Goal: Task Accomplishment & Management: Manage account settings

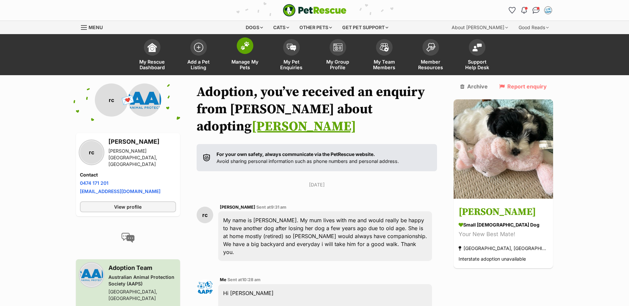
click at [243, 48] on img at bounding box center [244, 45] width 9 height 9
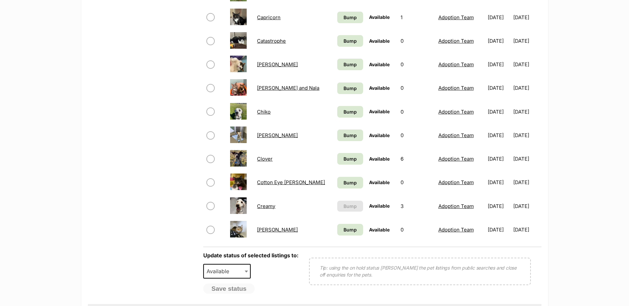
scroll to position [464, 0]
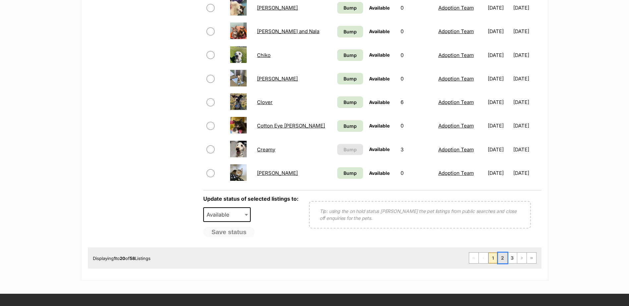
click at [501, 260] on link "2" at bounding box center [502, 258] width 9 height 11
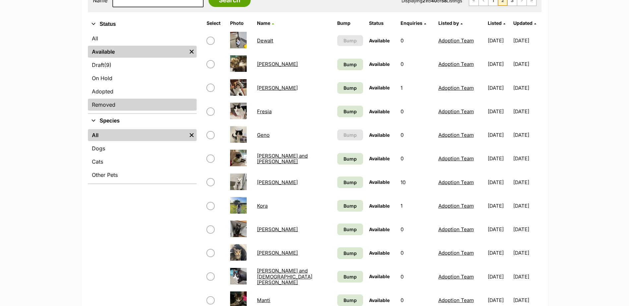
scroll to position [133, 0]
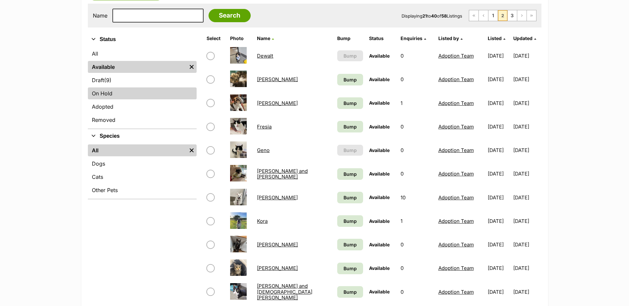
click at [109, 92] on link "On Hold" at bounding box center [142, 93] width 109 height 12
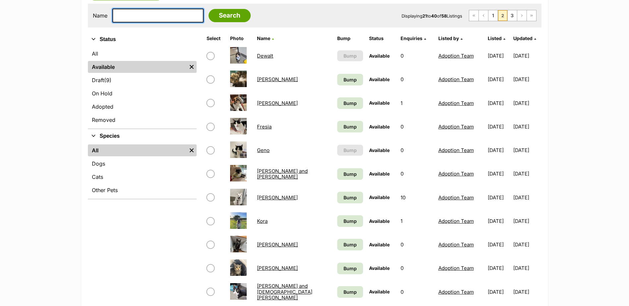
click at [132, 14] on input "text" at bounding box center [157, 16] width 91 height 14
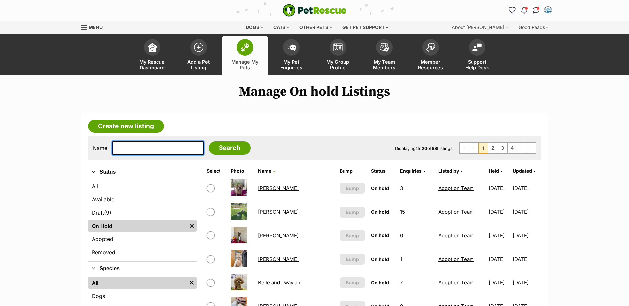
click at [130, 151] on input "text" at bounding box center [157, 148] width 91 height 14
type input "EGGSY"
click at [208, 141] on input "Search" at bounding box center [229, 147] width 42 height 13
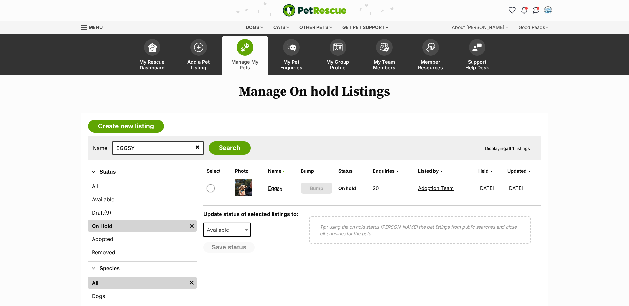
click at [273, 189] on link "Eggsy" at bounding box center [275, 188] width 14 height 6
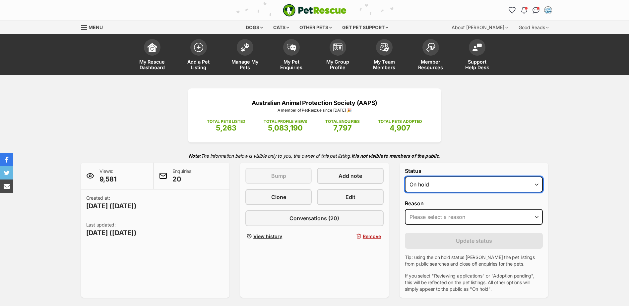
click at [537, 183] on select "Draft - not available as listing has enquires Available On hold Adopted" at bounding box center [474, 185] width 138 height 16
select select "rehomed"
click at [405, 177] on select "Draft - not available as listing has enquires Available On hold Adopted" at bounding box center [474, 185] width 138 height 16
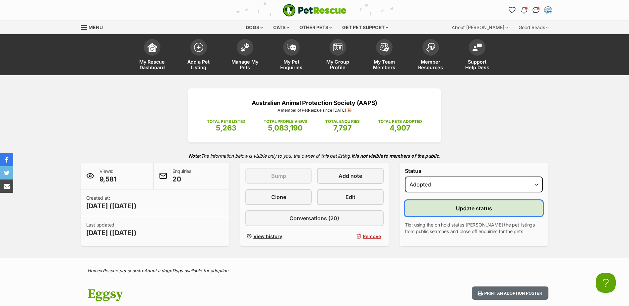
click at [445, 212] on button "Update status" at bounding box center [474, 208] width 138 height 16
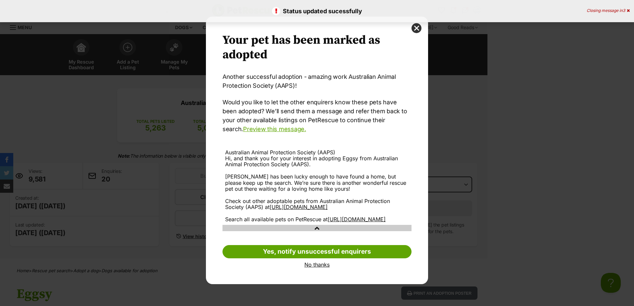
click at [315, 268] on link "No thanks" at bounding box center [316, 265] width 189 height 6
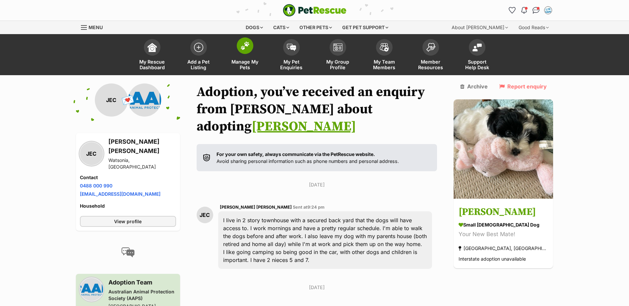
click at [238, 43] on span at bounding box center [245, 45] width 17 height 17
click at [243, 44] on img at bounding box center [244, 45] width 9 height 9
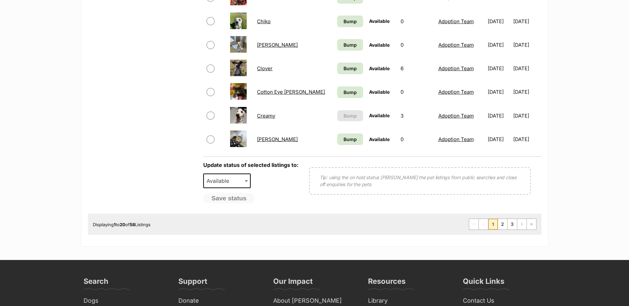
scroll to position [530, 0]
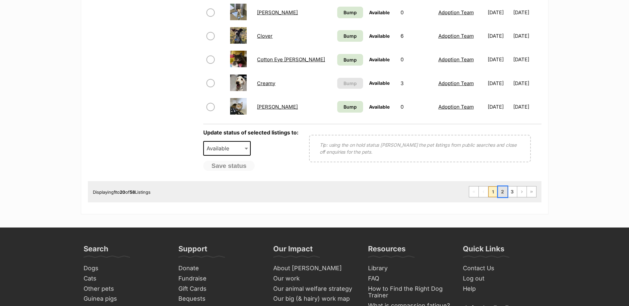
click at [503, 193] on link "2" at bounding box center [502, 192] width 9 height 11
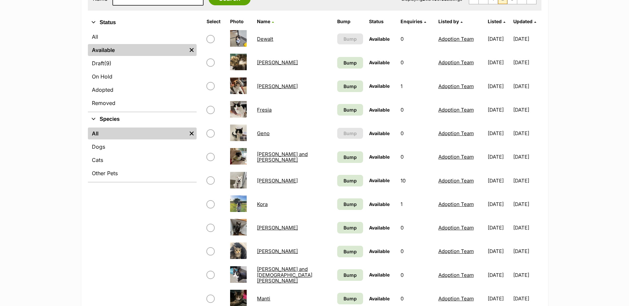
scroll to position [199, 0]
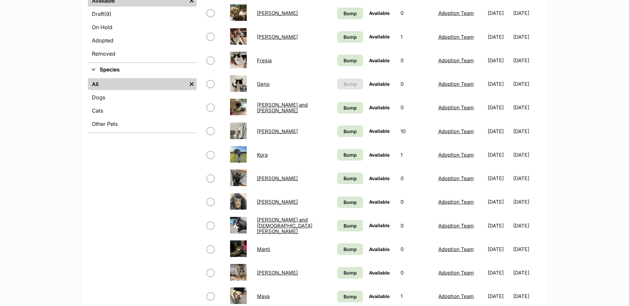
click at [262, 178] on link "[PERSON_NAME]" at bounding box center [277, 178] width 41 height 6
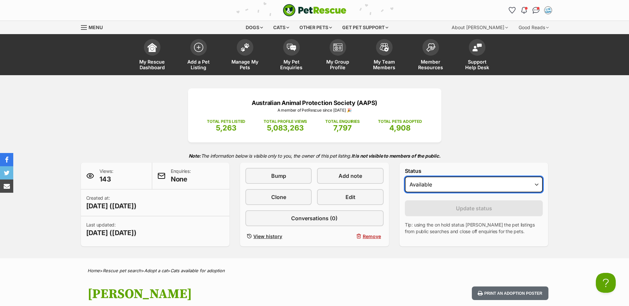
drag, startPoint x: 538, startPoint y: 184, endPoint x: 526, endPoint y: 193, distance: 15.1
click at [538, 184] on select "Draft Available On hold Adopted" at bounding box center [474, 185] width 138 height 16
select select "rehomed"
click at [405, 177] on select "Draft Available On hold Adopted" at bounding box center [474, 185] width 138 height 16
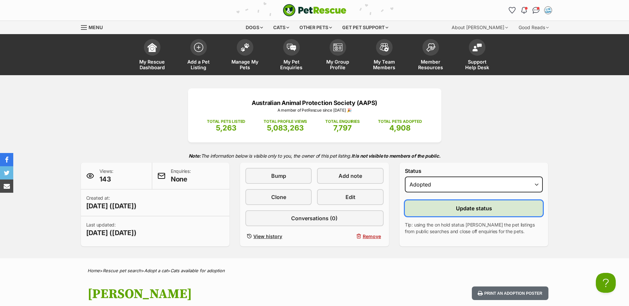
click at [467, 211] on span "Update status" at bounding box center [474, 208] width 36 height 8
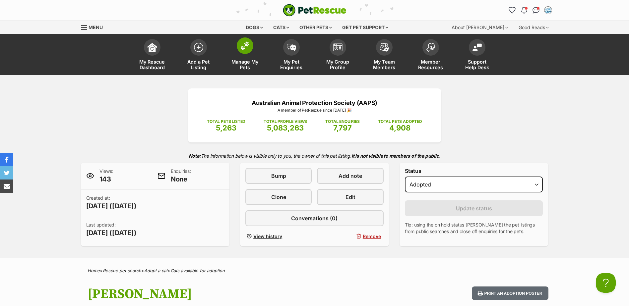
click at [245, 51] on span at bounding box center [245, 45] width 17 height 17
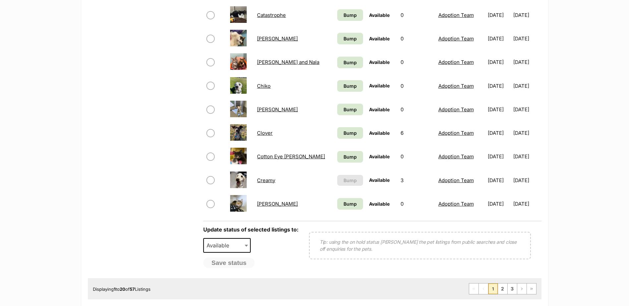
scroll to position [497, 0]
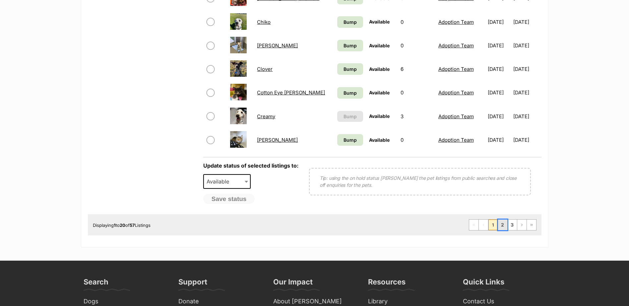
click at [502, 225] on link "2" at bounding box center [502, 225] width 9 height 11
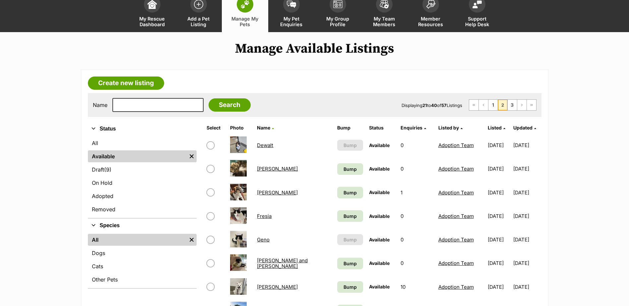
scroll to position [99, 0]
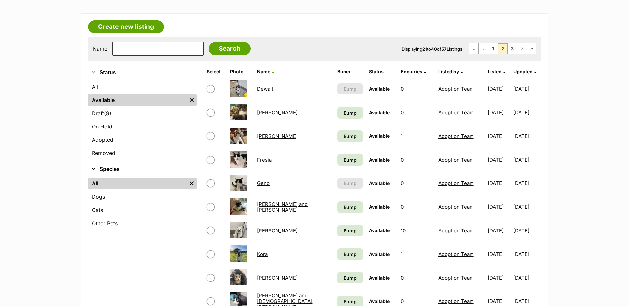
click at [264, 159] on link "Fresia" at bounding box center [264, 160] width 15 height 6
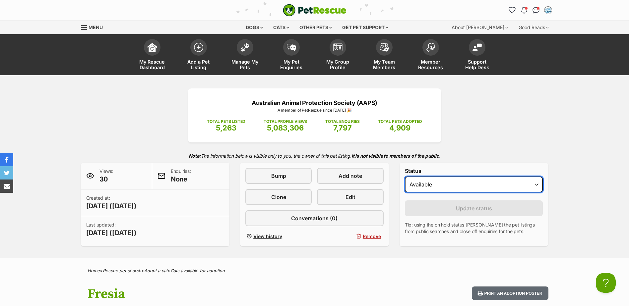
drag, startPoint x: 537, startPoint y: 184, endPoint x: 525, endPoint y: 193, distance: 15.4
click at [537, 184] on select "Draft Available On hold Adopted" at bounding box center [474, 185] width 138 height 16
select select "rehomed"
click at [405, 177] on select "Draft Available On hold Adopted" at bounding box center [474, 185] width 138 height 16
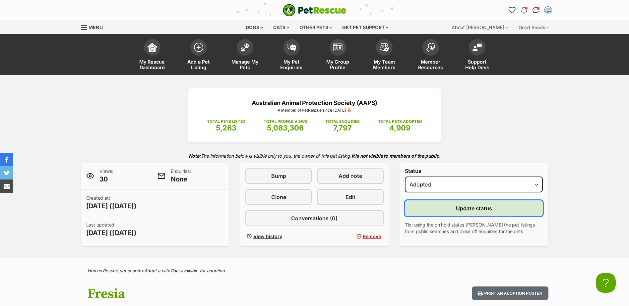
click at [477, 211] on span "Update status" at bounding box center [474, 208] width 36 height 8
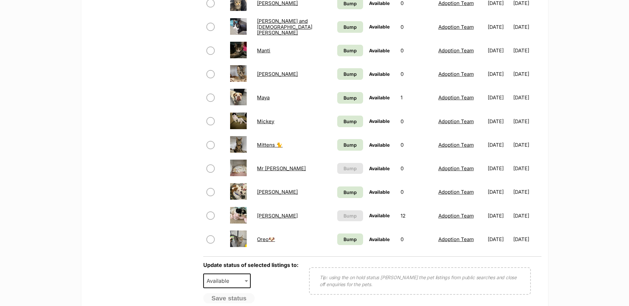
scroll to position [497, 0]
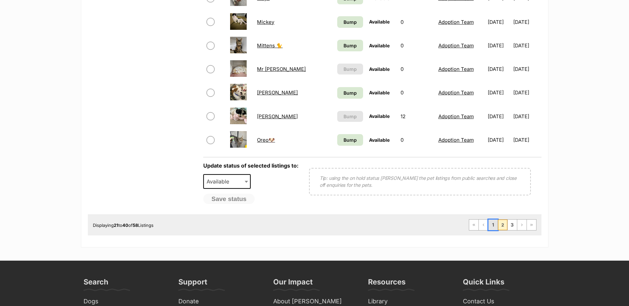
click at [492, 223] on link "1" at bounding box center [492, 225] width 9 height 11
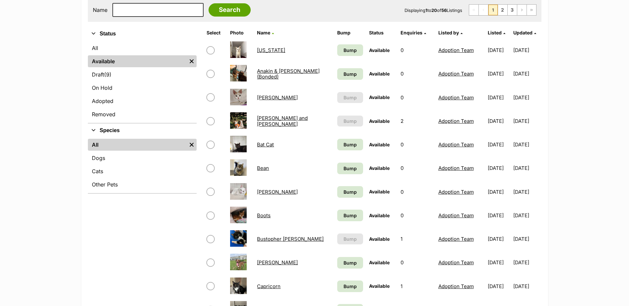
scroll to position [199, 0]
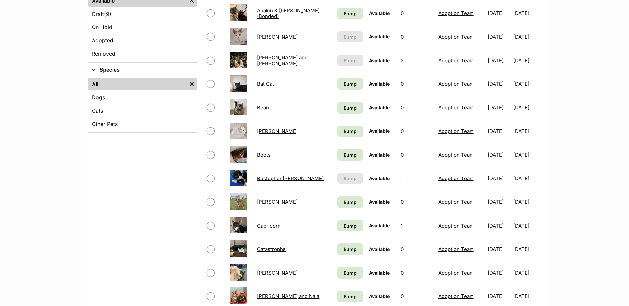
click at [260, 156] on link "Boots" at bounding box center [264, 155] width 14 height 6
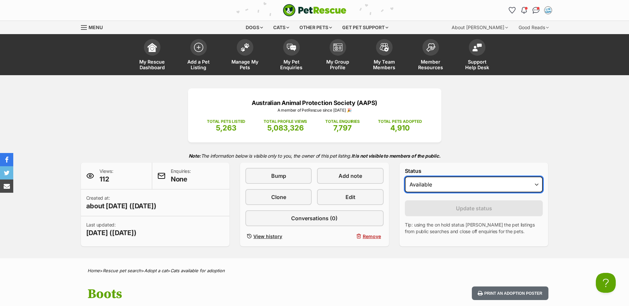
click at [536, 186] on select "Draft Available On hold Adopted" at bounding box center [474, 185] width 138 height 16
select select "rehomed"
click at [405, 177] on select "Draft Available On hold Adopted" at bounding box center [474, 185] width 138 height 16
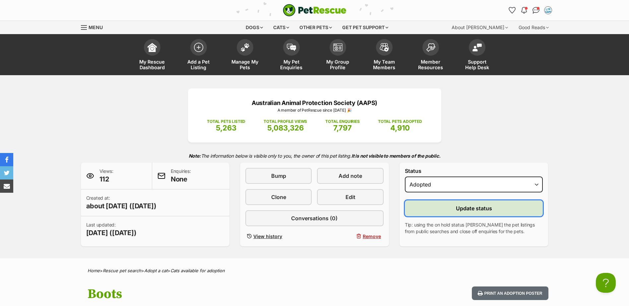
click at [458, 209] on span "Update status" at bounding box center [474, 208] width 36 height 8
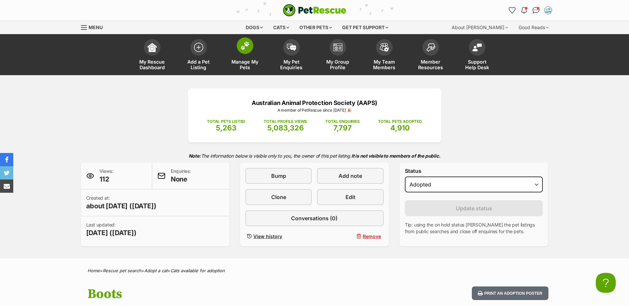
click at [242, 52] on span at bounding box center [245, 45] width 17 height 17
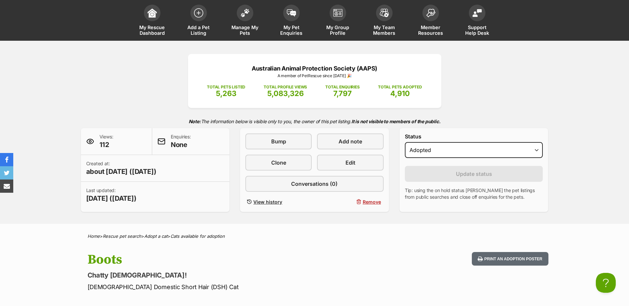
scroll to position [66, 0]
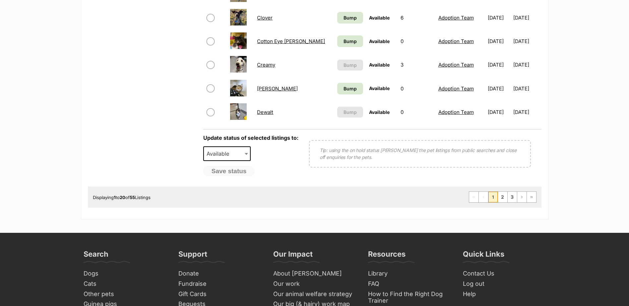
scroll to position [563, 0]
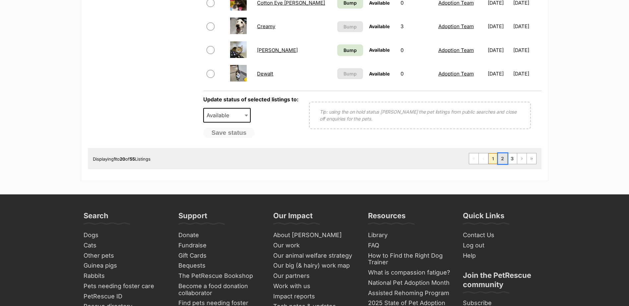
click at [504, 159] on link "2" at bounding box center [502, 158] width 9 height 11
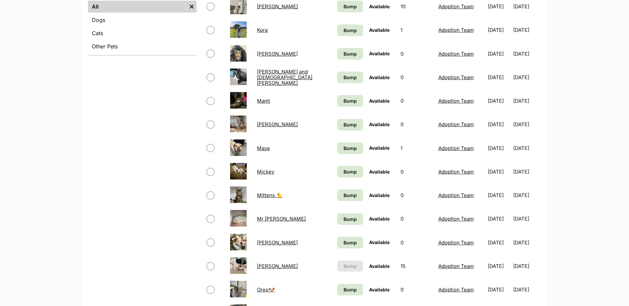
scroll to position [364, 0]
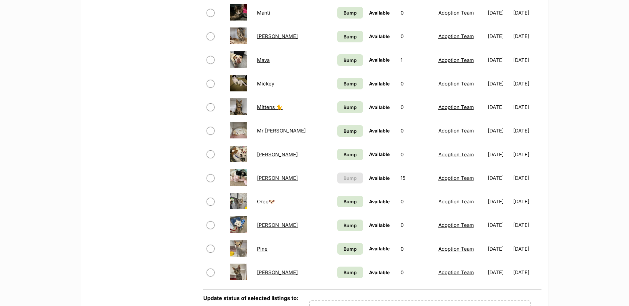
click at [261, 180] on link "[PERSON_NAME]" at bounding box center [277, 178] width 41 height 6
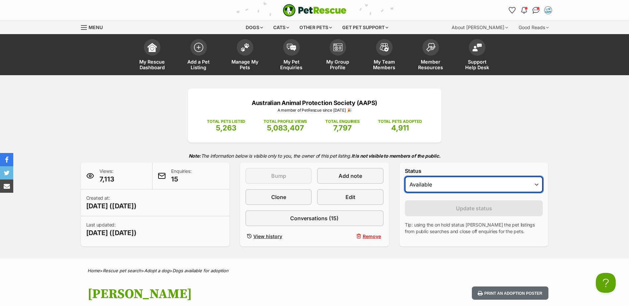
drag, startPoint x: 537, startPoint y: 184, endPoint x: 504, endPoint y: 194, distance: 34.2
click at [537, 184] on select "Draft - not available as listing has enquires Available On hold Adopted" at bounding box center [474, 185] width 138 height 16
select select "on_hold"
click at [405, 177] on select "Draft - not available as listing has enquires Available On hold Adopted" at bounding box center [474, 185] width 138 height 16
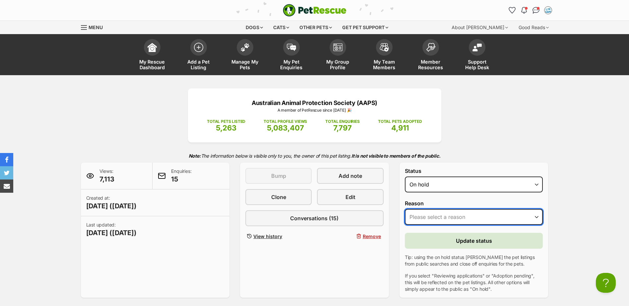
click at [420, 217] on select "Please select a reason Medical reasons Reviewing applications Adoption pending …" at bounding box center [474, 217] width 138 height 16
click at [535, 216] on select "Please select a reason Medical reasons Reviewing applications Adoption pending …" at bounding box center [474, 217] width 138 height 16
click at [537, 216] on select "Please select a reason Medical reasons Reviewing applications Adoption pending …" at bounding box center [474, 217] width 138 height 16
select select "reviewing_applications"
click at [405, 209] on select "Please select a reason Medical reasons Reviewing applications Adoption pending …" at bounding box center [474, 217] width 138 height 16
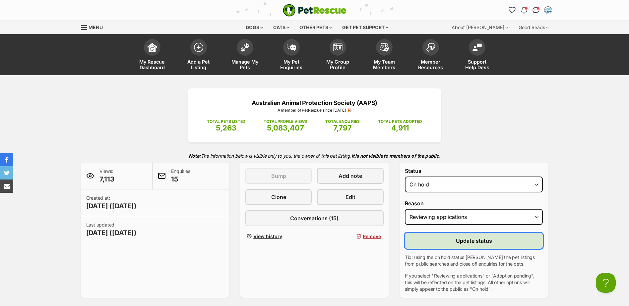
click at [468, 238] on span "Update status" at bounding box center [474, 241] width 36 height 8
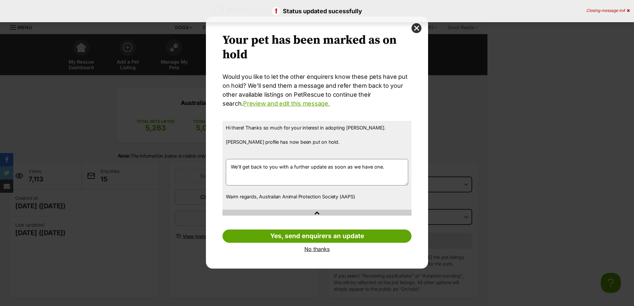
click at [313, 248] on link "No thanks" at bounding box center [316, 249] width 189 height 6
